Goal: Check status: Check status

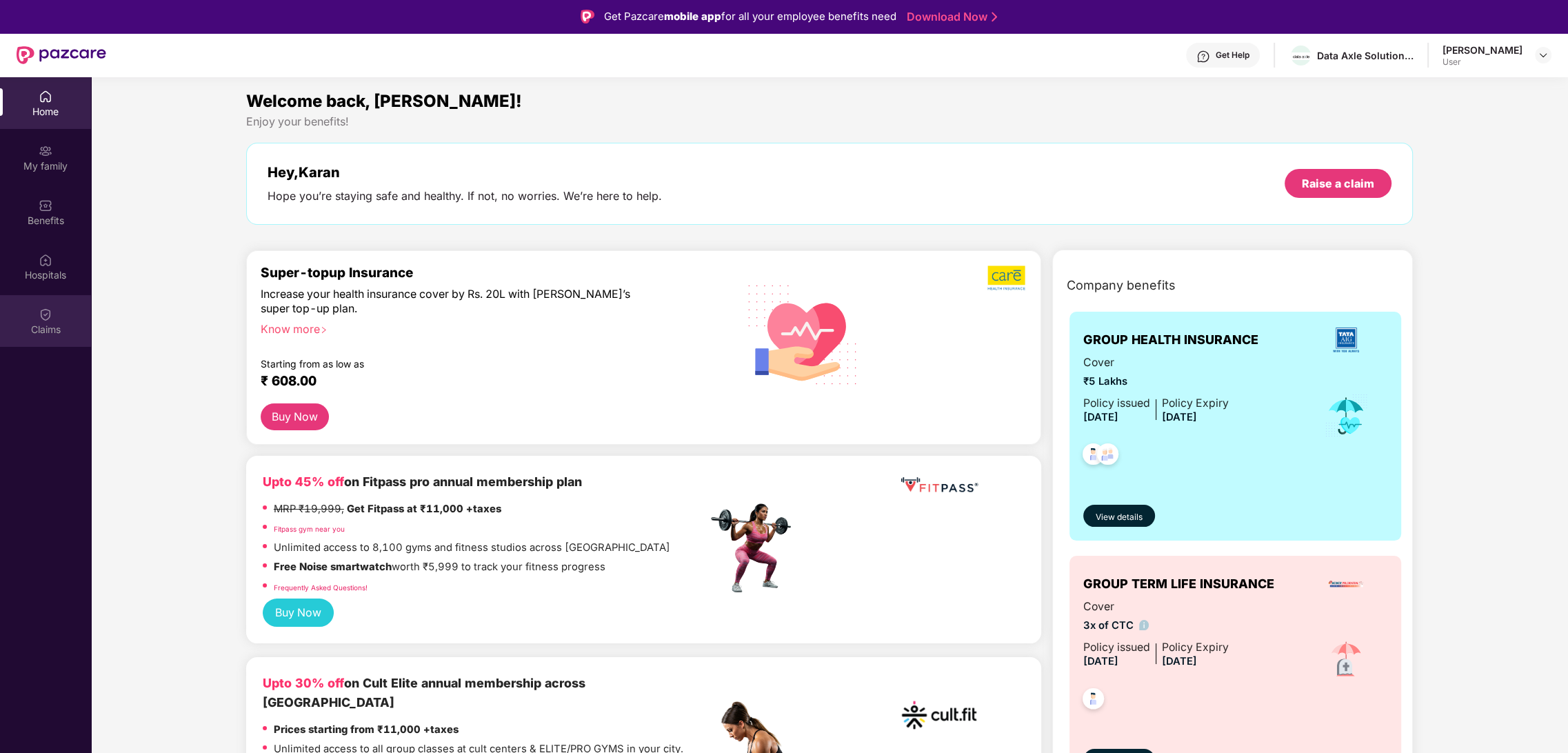
click at [37, 319] on div "Claims" at bounding box center [45, 321] width 91 height 52
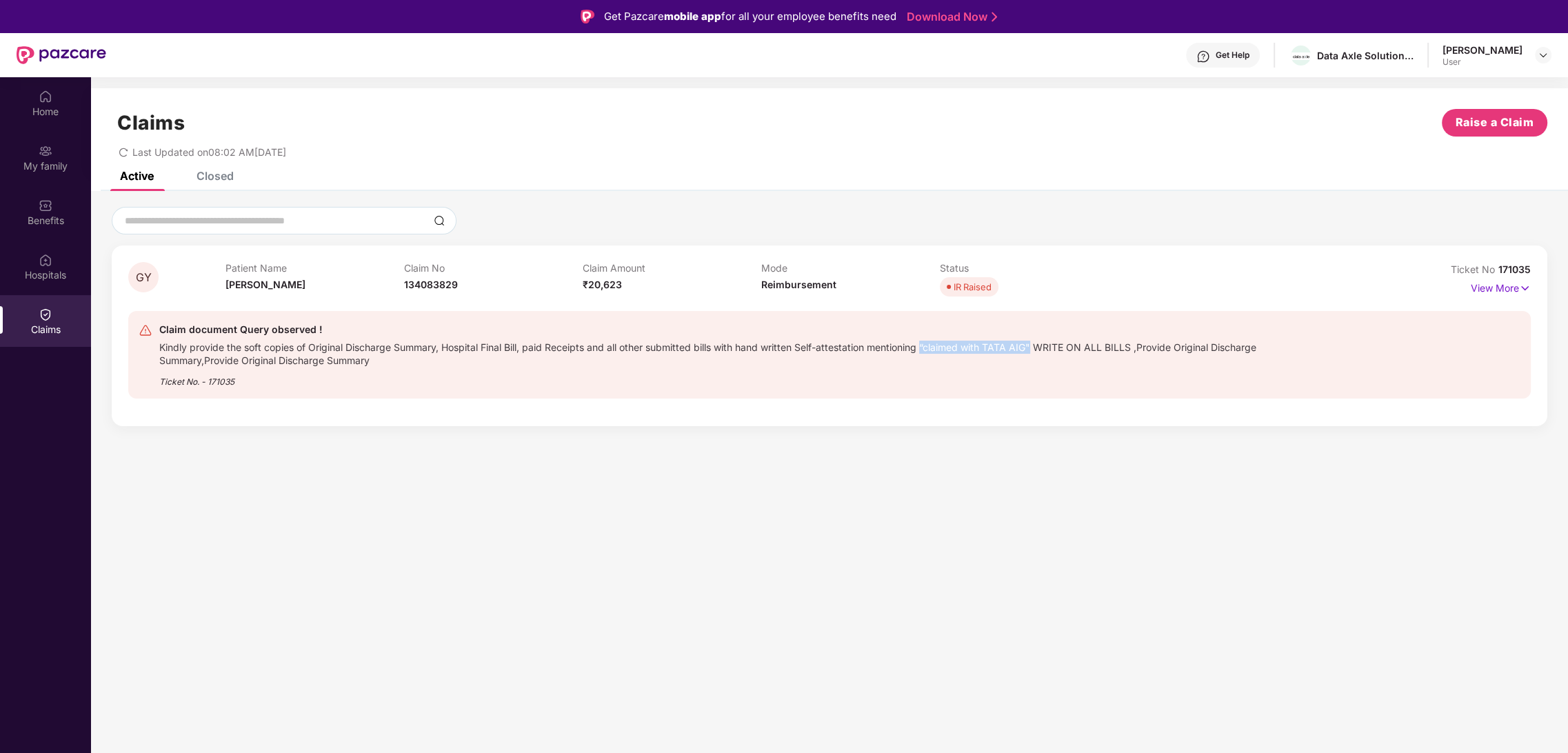
drag, startPoint x: 927, startPoint y: 346, endPoint x: 1038, endPoint y: 343, distance: 111.0
click at [1038, 343] on div "Kindly provide the soft copies of Original Discharge Summary, Hospital Final Bi…" at bounding box center [725, 352] width 1131 height 29
copy div "“claimed with TATA AIG""
click at [1213, 297] on div "Patient Name [PERSON_NAME] Claim No 134083829 Claim Amount ₹20,623 Mode Reimbur…" at bounding box center [761, 281] width 1072 height 38
click at [947, 282] on span "IR Raised" at bounding box center [969, 287] width 59 height 20
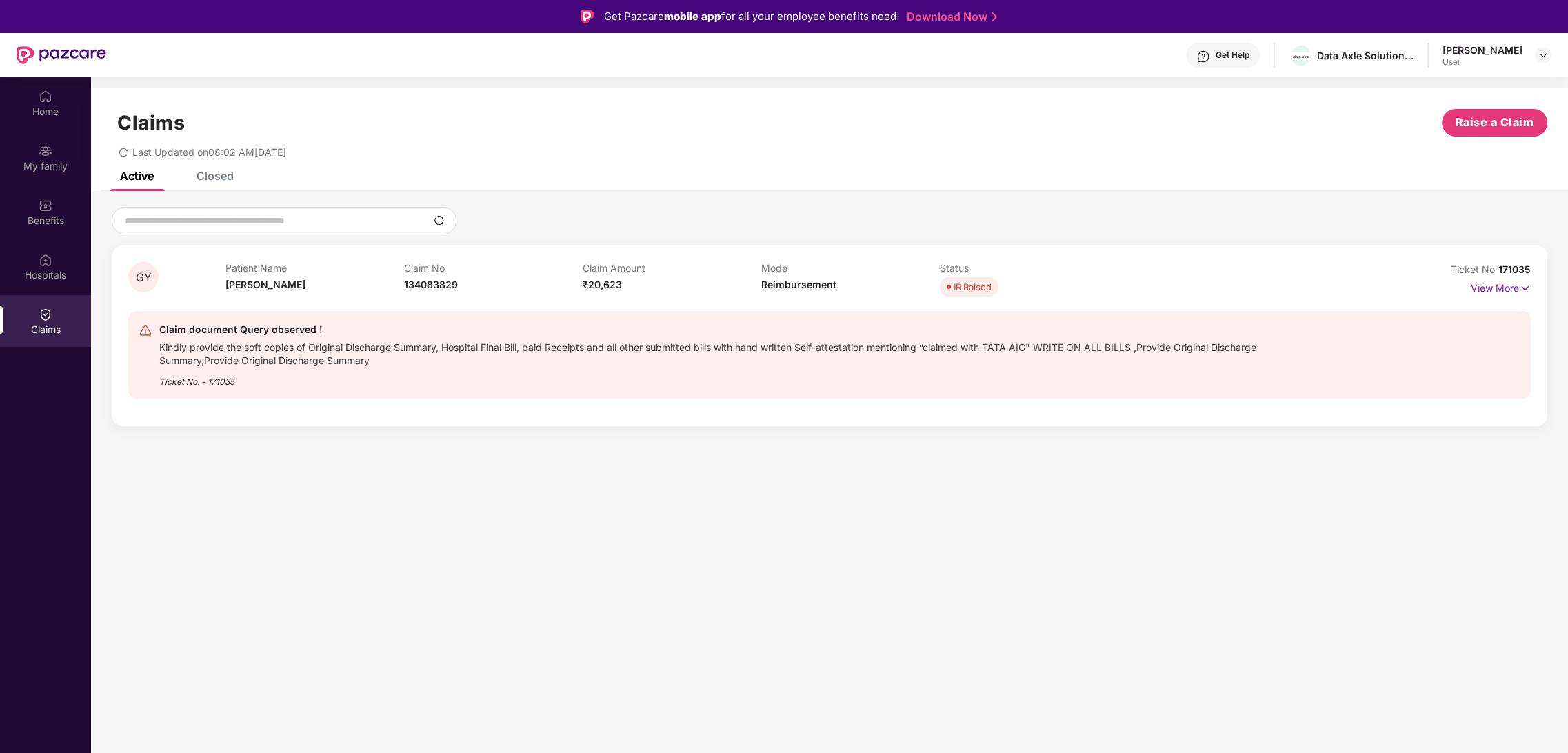
click at [739, 354] on div "Kindly provide the soft copies of Original Discharge Summary, Hospital Final Bi…" at bounding box center [725, 352] width 1131 height 29
click at [1478, 288] on p "View More" at bounding box center [1501, 286] width 60 height 19
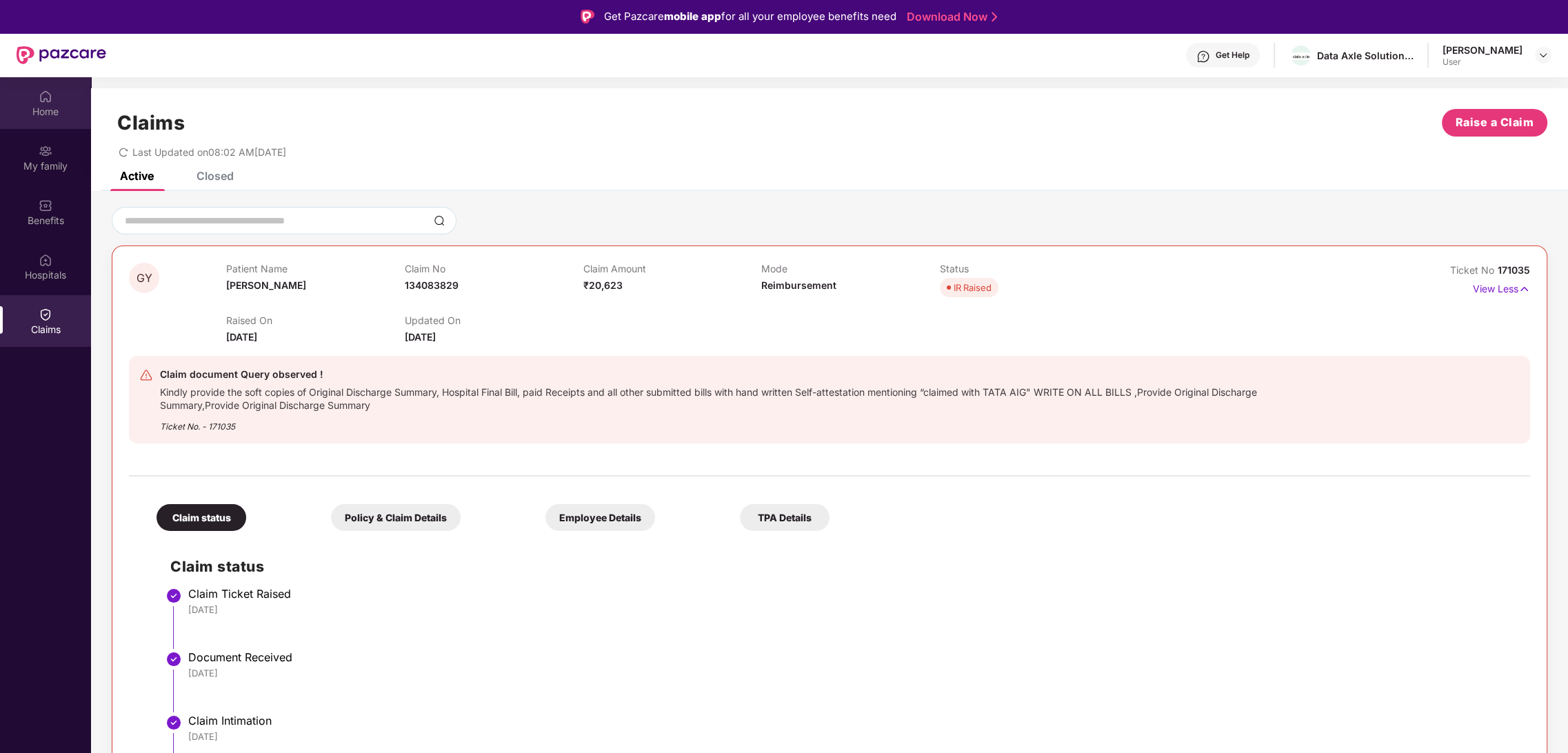
click at [43, 102] on img at bounding box center [45, 96] width 14 height 14
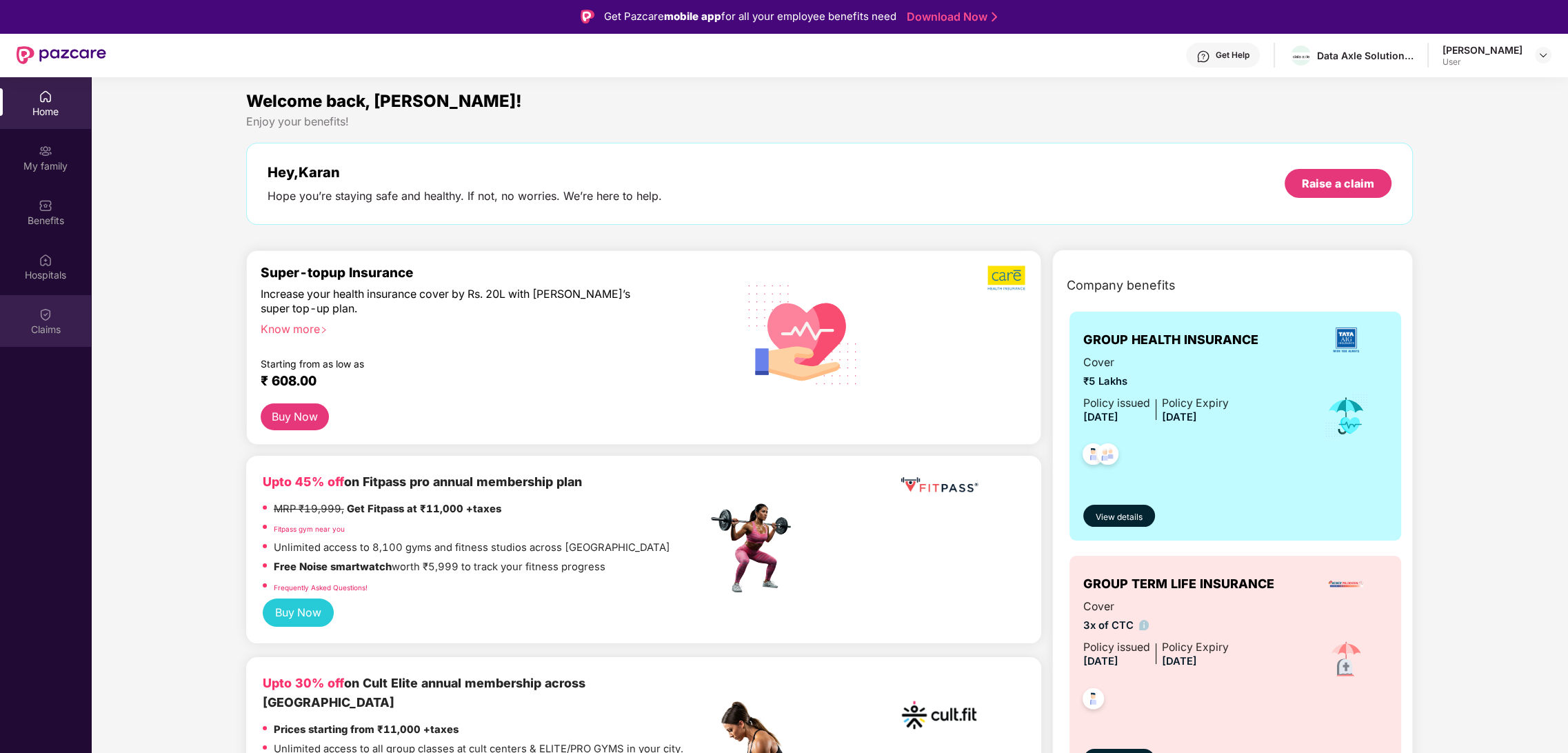
click at [40, 322] on div "Claims" at bounding box center [45, 321] width 91 height 52
